Goal: Find specific page/section: Find specific page/section

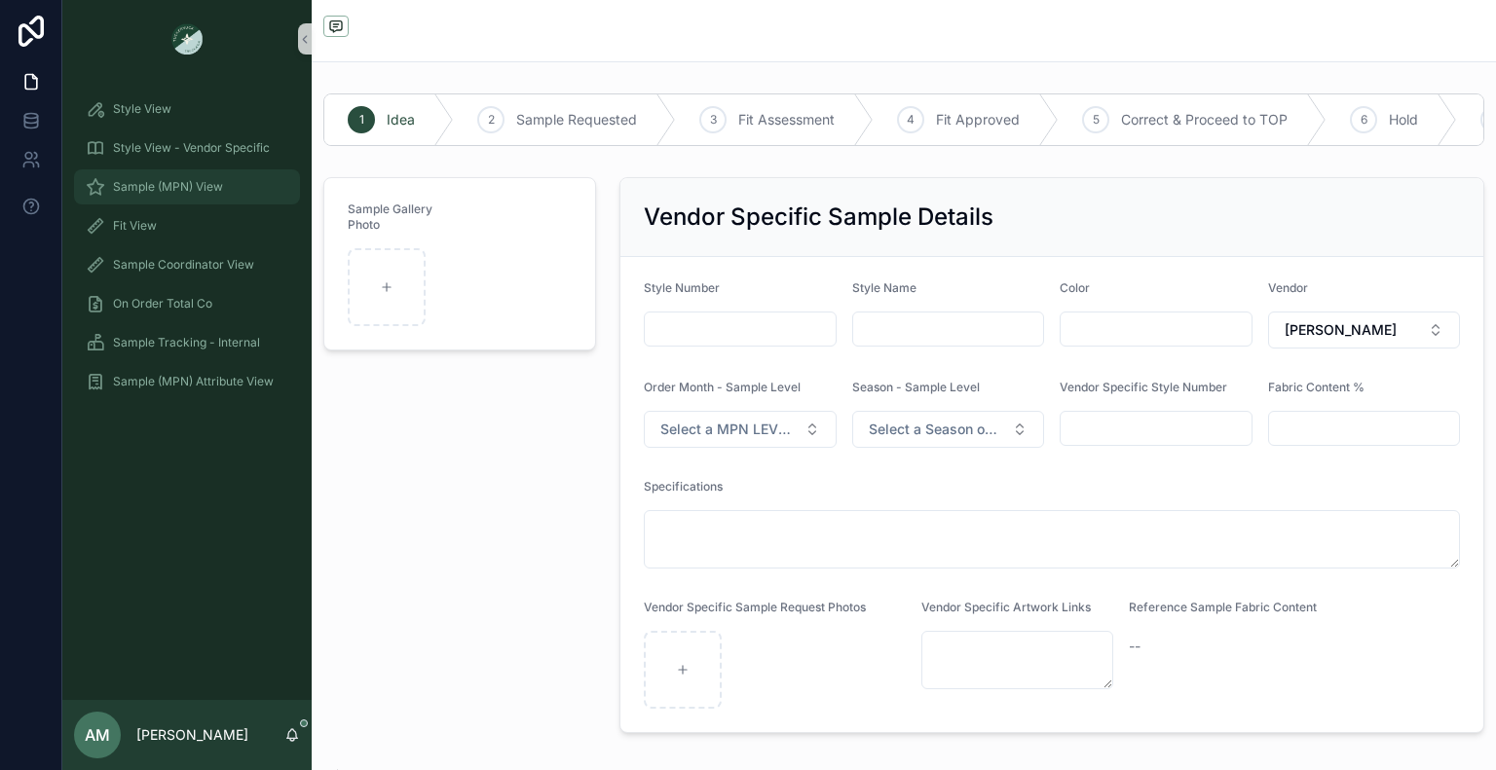
click at [232, 189] on div "Sample (MPN) View" at bounding box center [187, 186] width 203 height 31
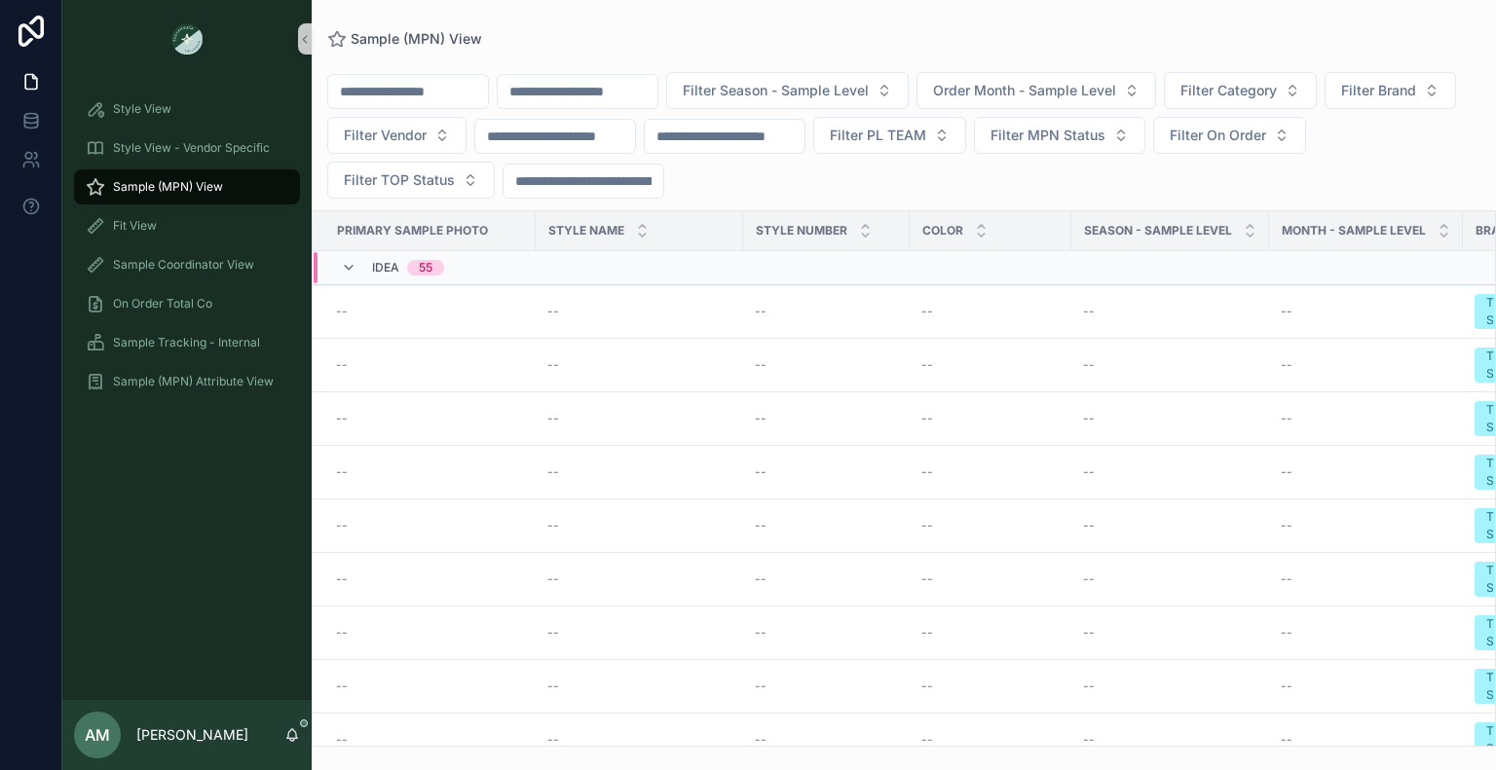
click at [524, 272] on div "Idea 55" at bounding box center [611, 267] width 595 height 31
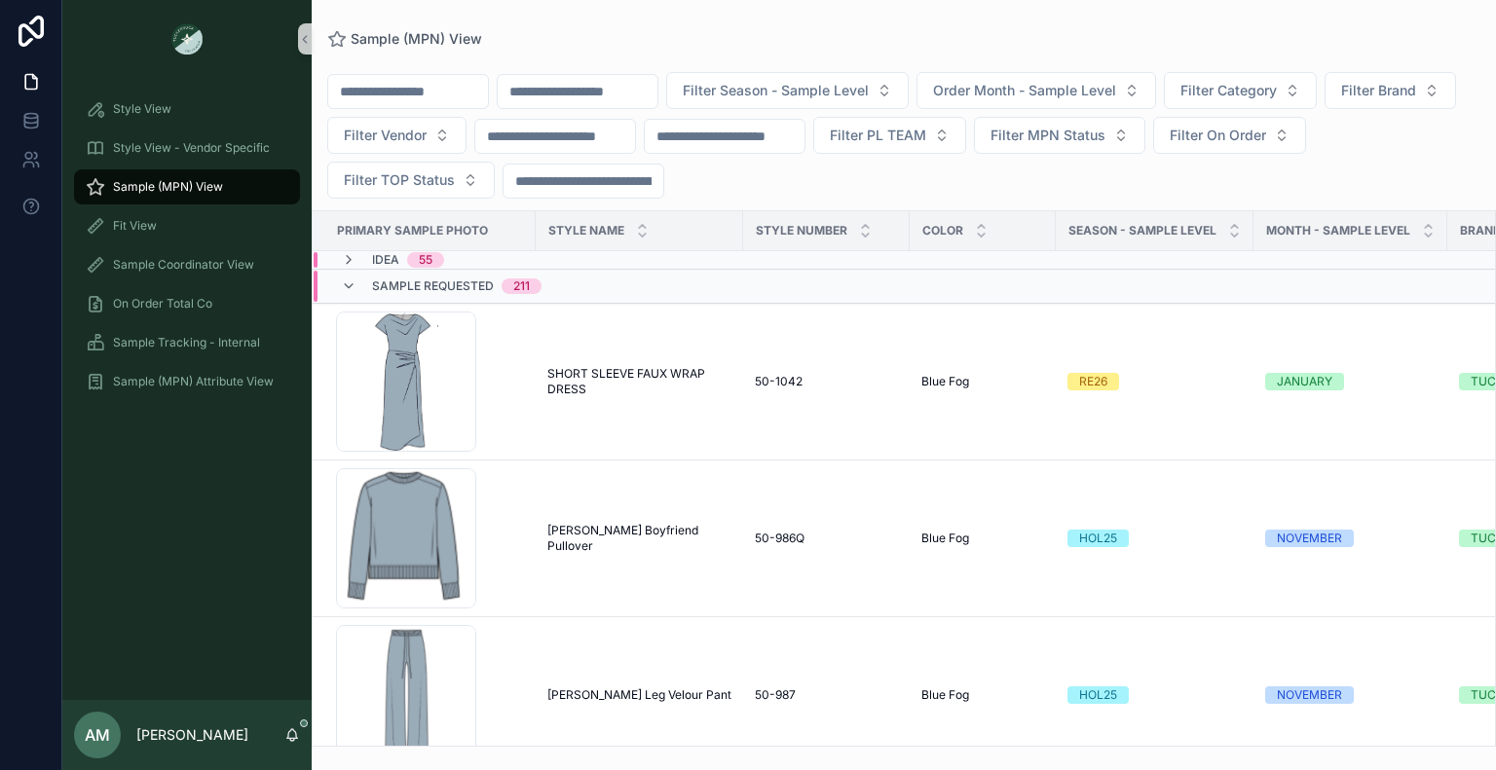
click at [657, 88] on input "scrollable content" at bounding box center [578, 91] width 160 height 27
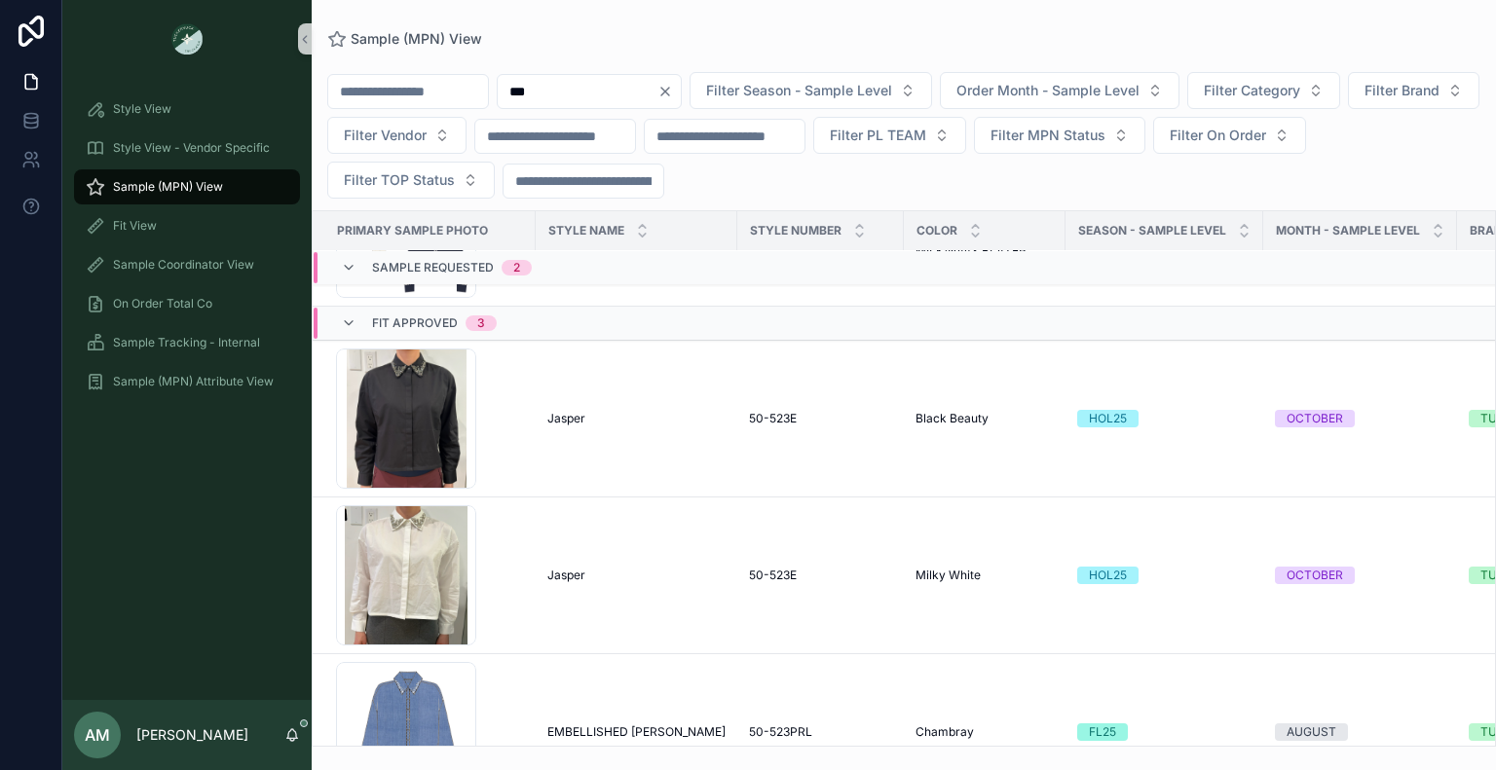
scroll to position [368, 0]
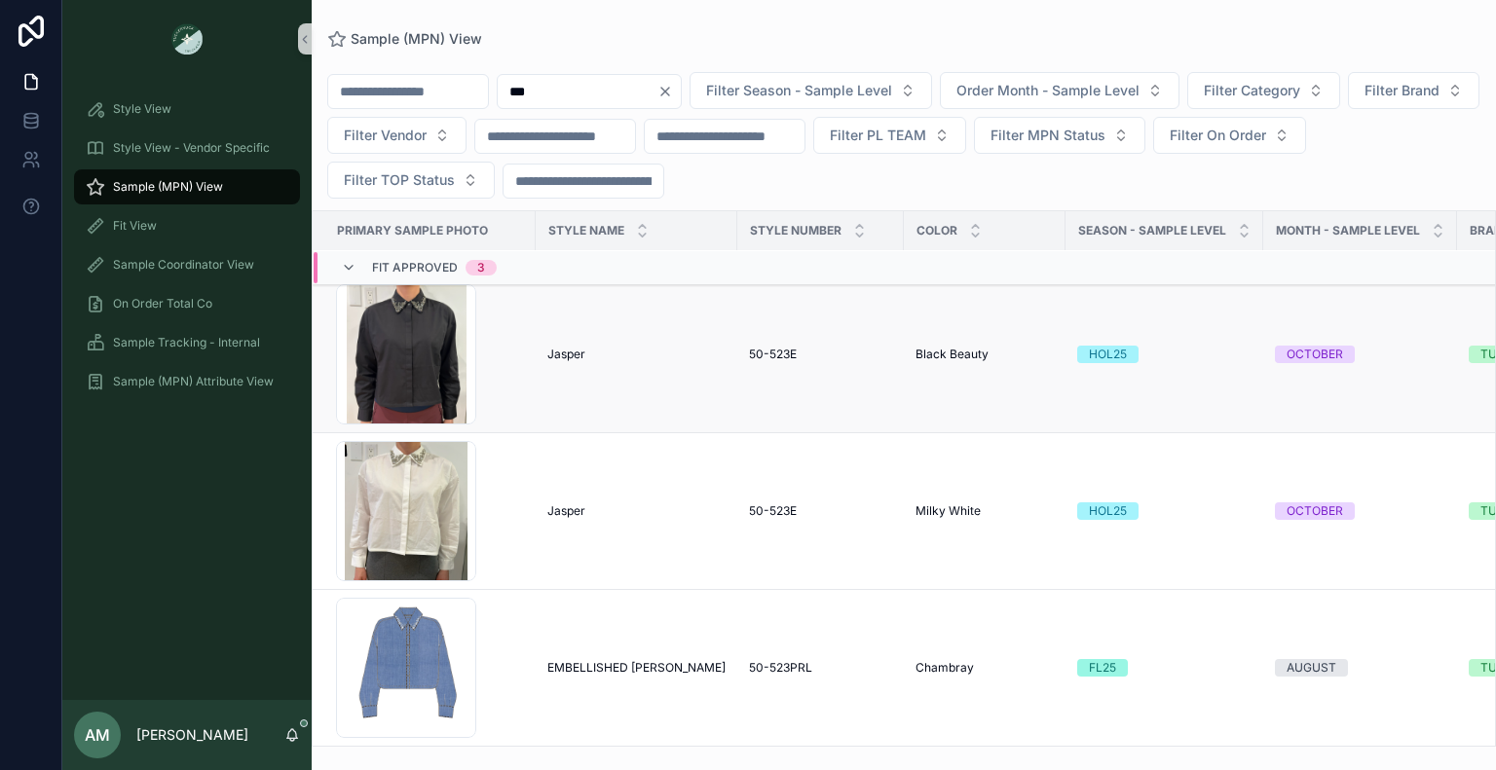
type input "***"
click at [578, 347] on span "Jasper" at bounding box center [566, 355] width 38 height 16
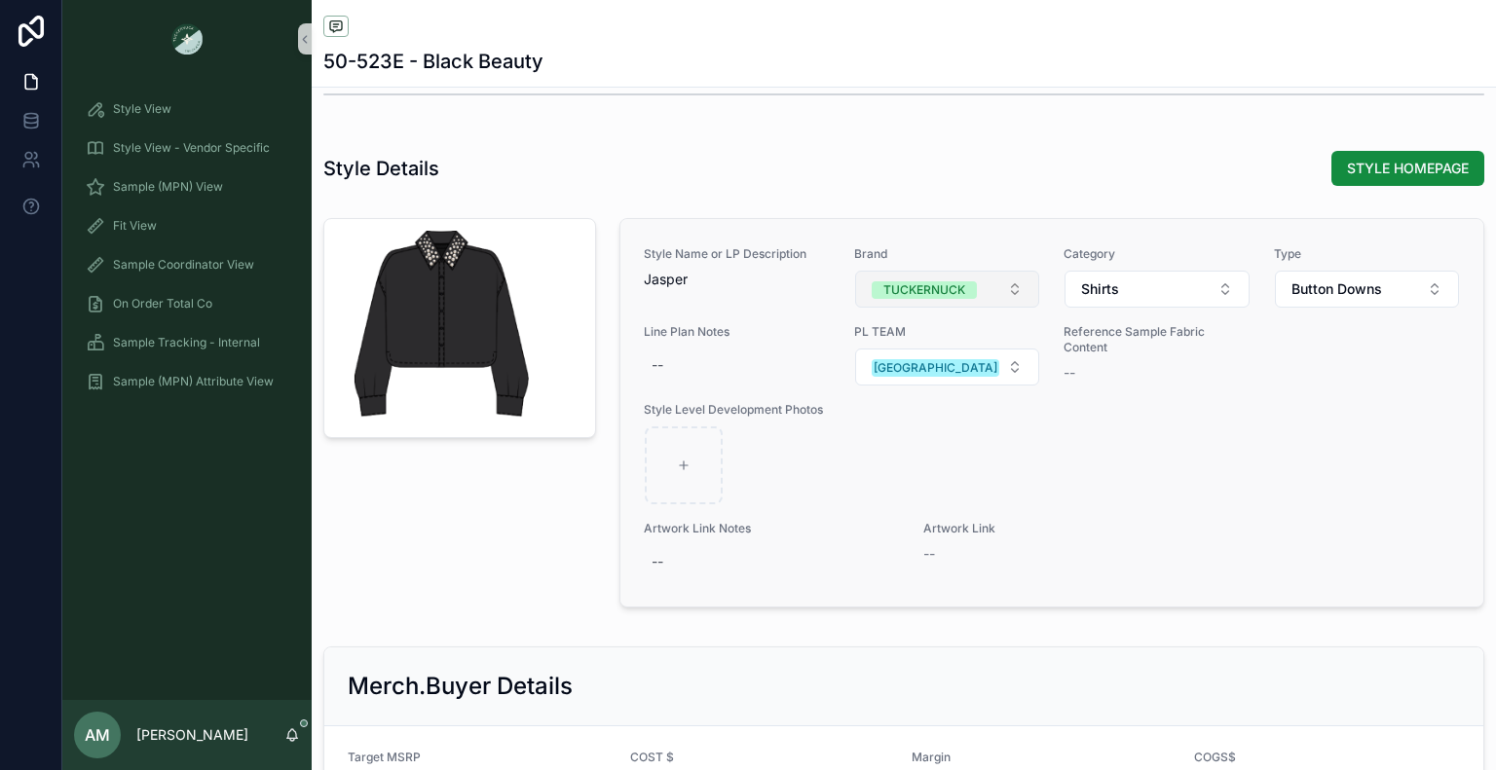
scroll to position [2143, 0]
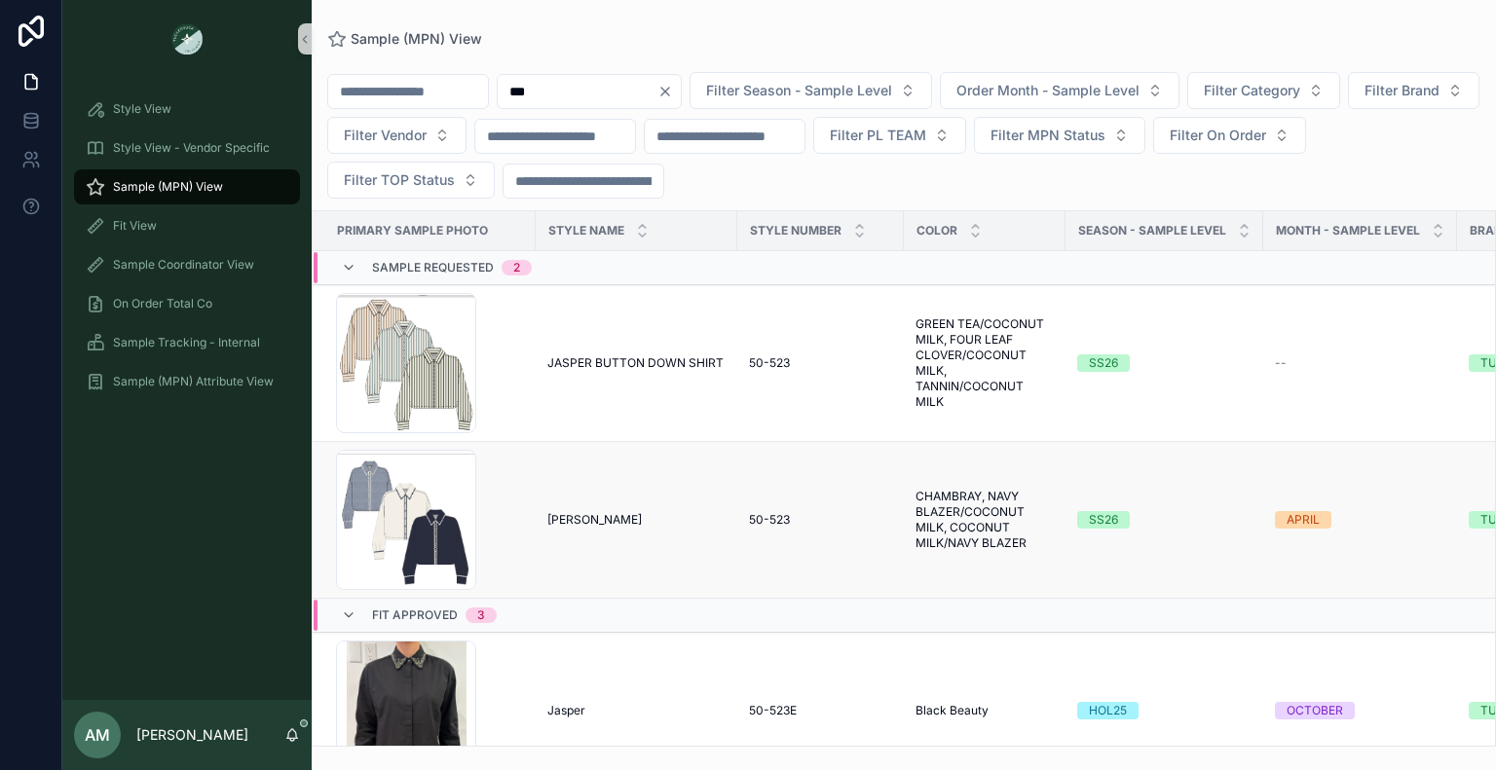
scroll to position [292, 0]
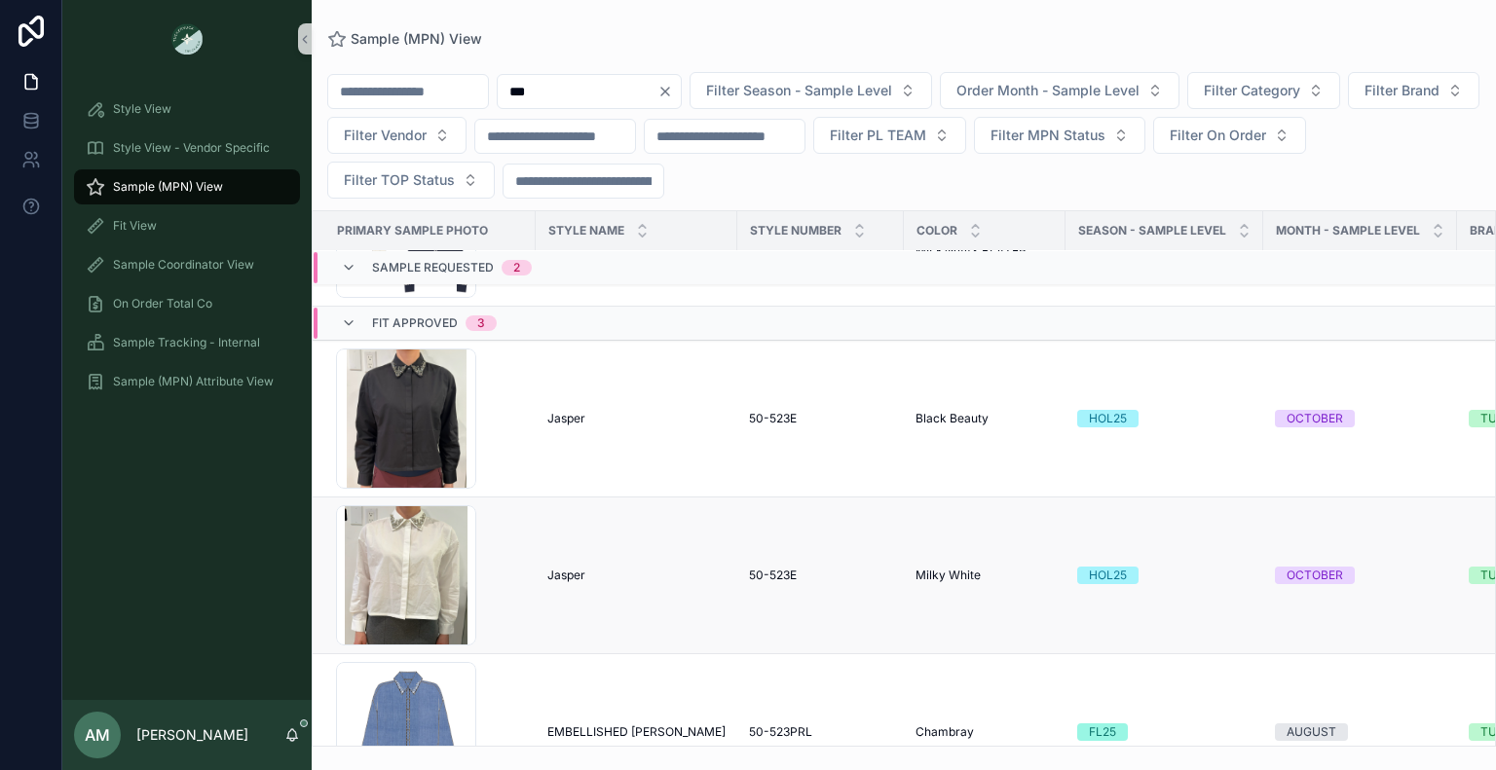
click at [594, 581] on td "[PERSON_NAME]" at bounding box center [637, 576] width 202 height 157
click at [574, 577] on span "Jasper" at bounding box center [566, 576] width 38 height 16
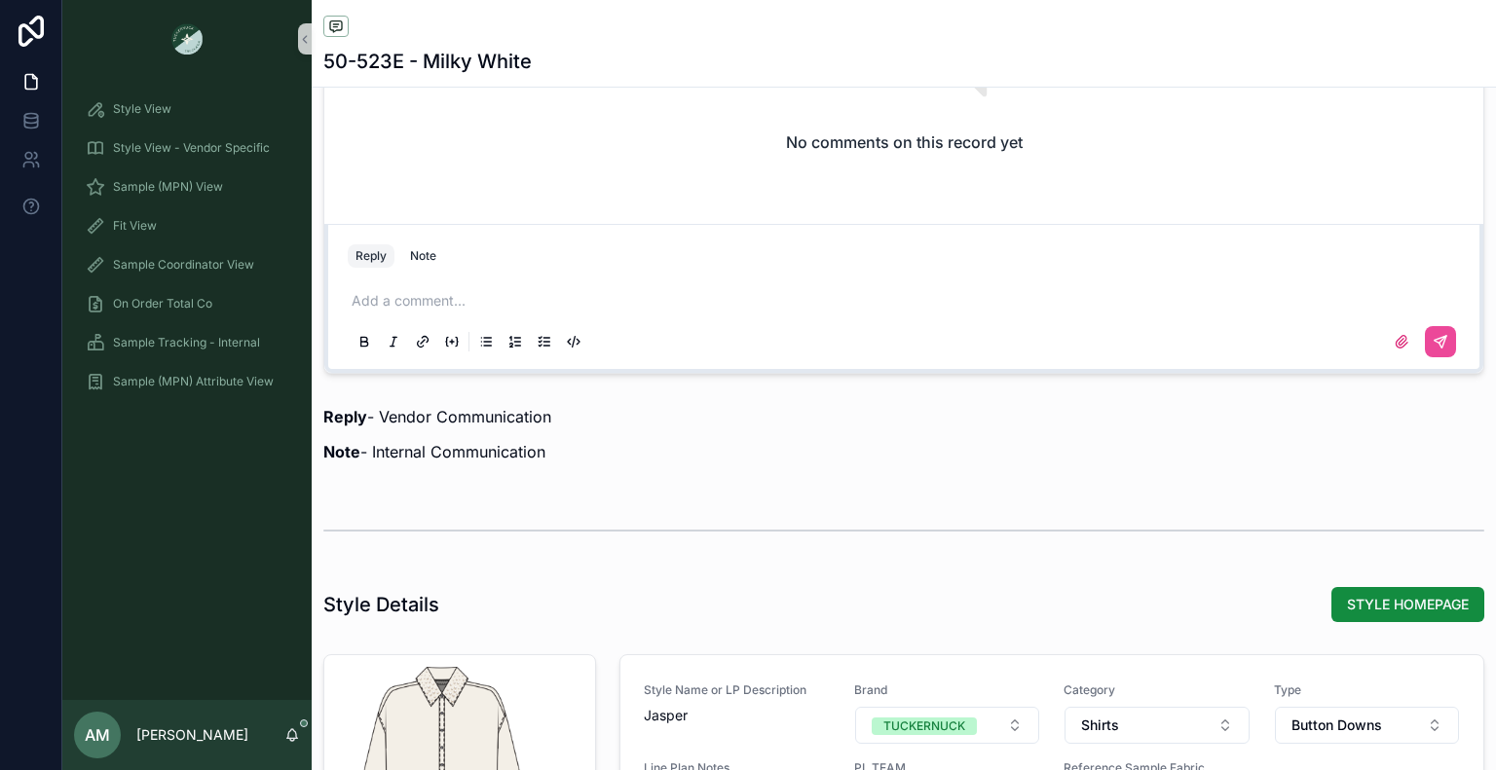
scroll to position [1656, 0]
